Goal: Communication & Community: Answer question/provide support

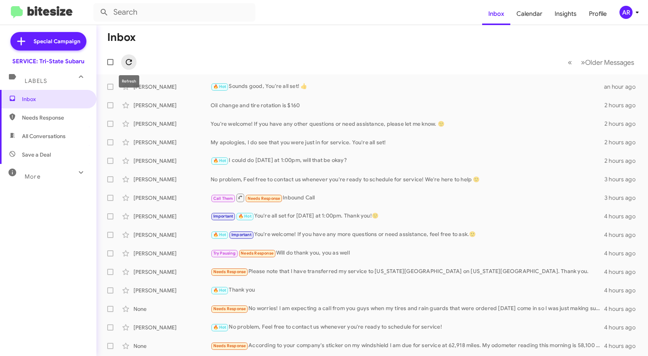
click at [126, 63] on icon at bounding box center [129, 62] width 6 height 6
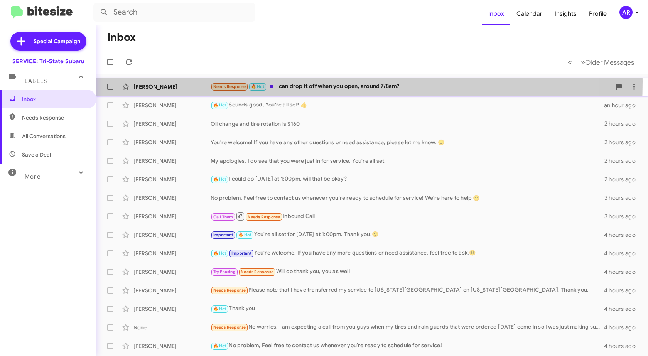
click at [180, 81] on div "[PERSON_NAME] Needs Response 🔥 Hot I can drop it off when you open, around 7/8a…" at bounding box center [372, 86] width 539 height 15
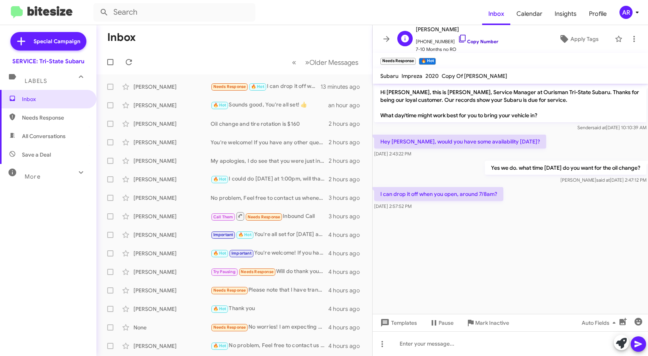
click at [458, 40] on icon at bounding box center [462, 38] width 9 height 9
click at [432, 339] on div at bounding box center [509, 343] width 275 height 25
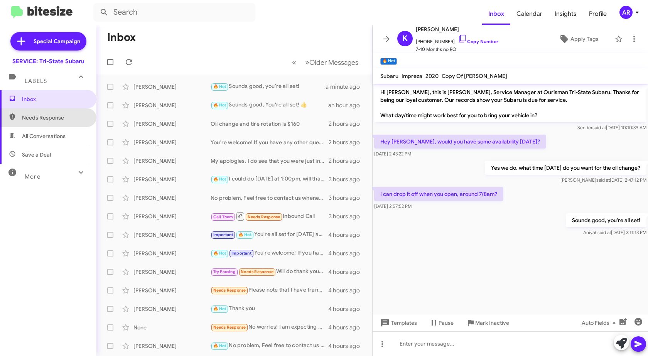
click at [54, 126] on span "Needs Response" at bounding box center [48, 117] width 96 height 19
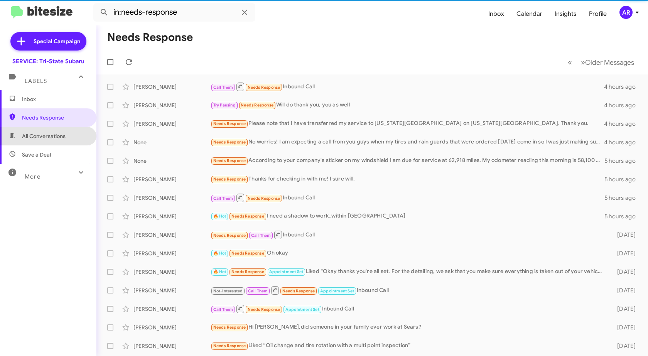
click at [49, 134] on span "All Conversations" at bounding box center [44, 136] width 44 height 8
type input "in:all-conversations"
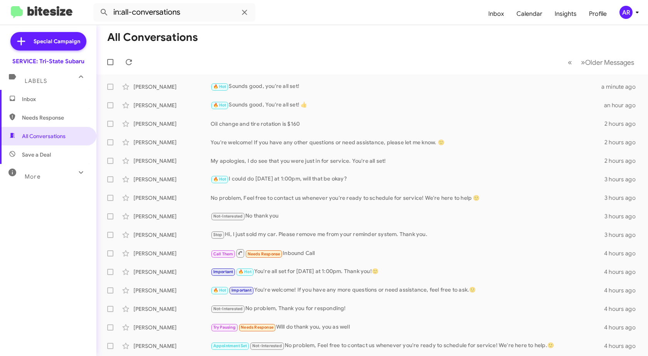
click at [52, 98] on span "Inbox" at bounding box center [55, 99] width 66 height 8
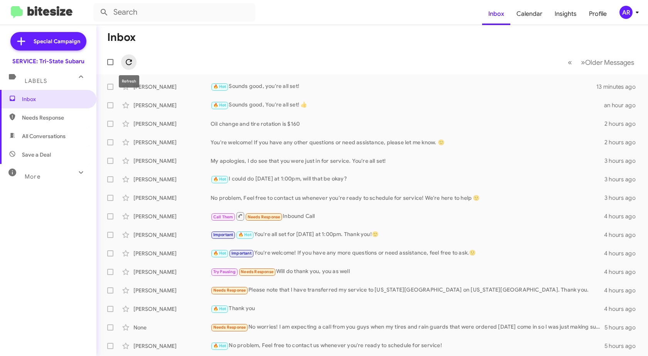
click at [126, 61] on icon at bounding box center [128, 61] width 9 height 9
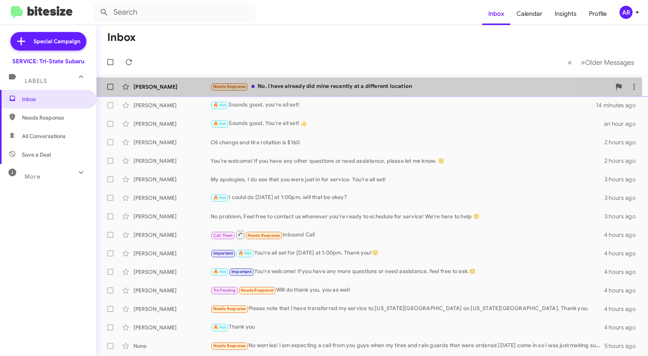
click at [168, 86] on div "[PERSON_NAME]" at bounding box center [171, 87] width 77 height 8
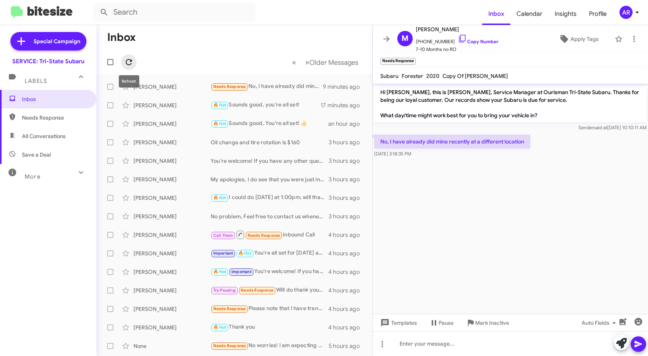
click at [122, 63] on span at bounding box center [128, 61] width 15 height 9
click at [615, 345] on button at bounding box center [620, 342] width 15 height 15
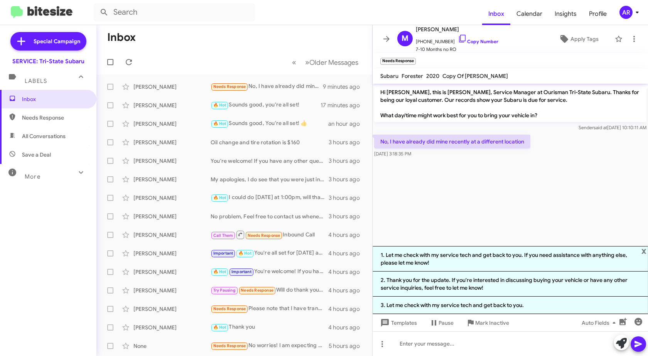
click at [517, 190] on cdk-virtual-scroll-viewport "Hi [PERSON_NAME], this is [PERSON_NAME], Service Manager at Ourisman Tri-State …" at bounding box center [509, 165] width 275 height 162
click at [54, 116] on span "Needs Response" at bounding box center [55, 118] width 66 height 8
type input "in:needs-response"
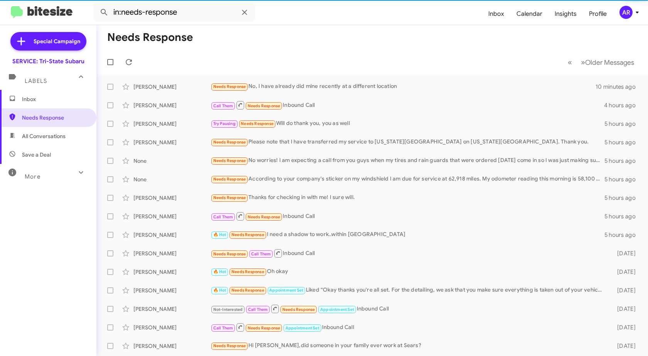
click at [40, 96] on span "Inbox" at bounding box center [55, 99] width 66 height 8
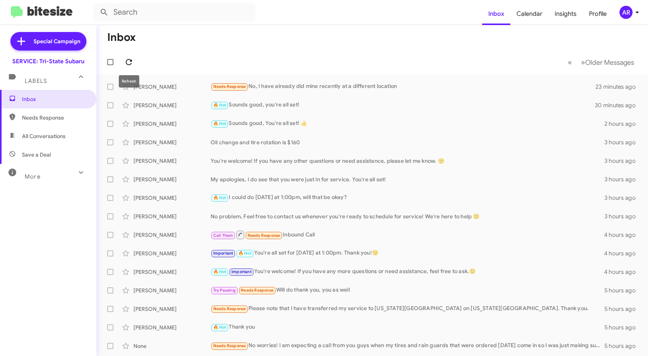
click at [133, 61] on icon at bounding box center [128, 61] width 9 height 9
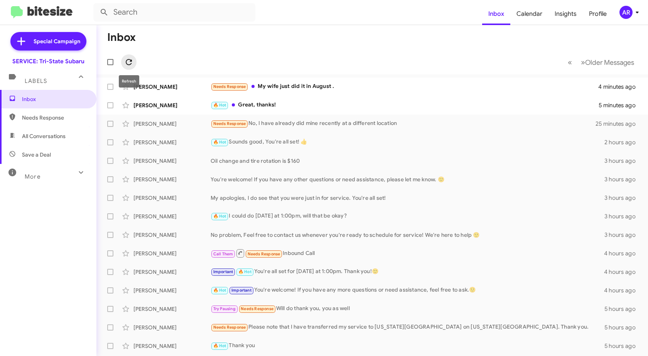
click at [129, 56] on button at bounding box center [128, 61] width 15 height 15
